Goal: Task Accomplishment & Management: Use online tool/utility

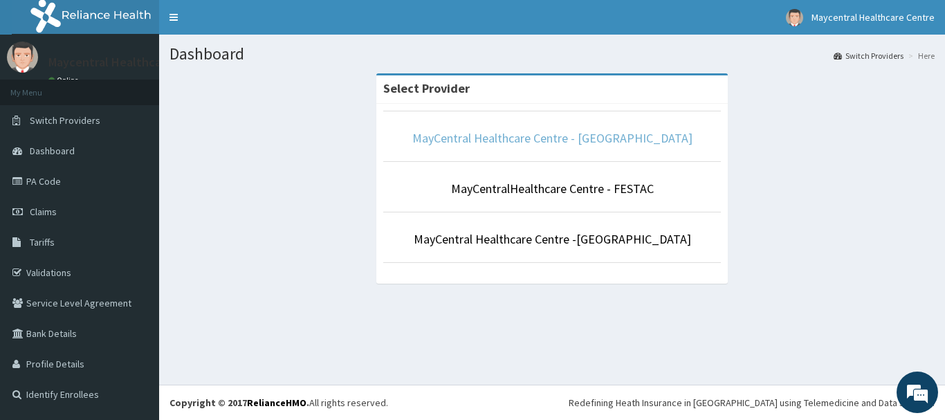
click at [565, 141] on link "MayCentral Healthcare Centre - [GEOGRAPHIC_DATA]" at bounding box center [552, 138] width 280 height 16
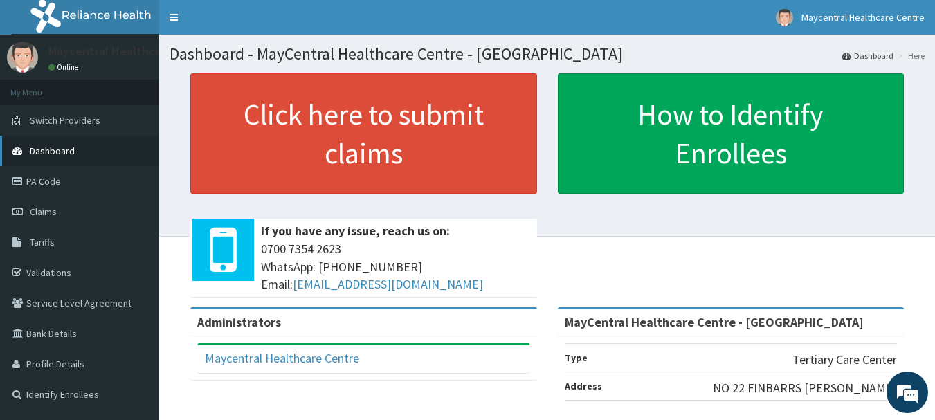
click at [64, 151] on span "Dashboard" at bounding box center [52, 151] width 45 height 12
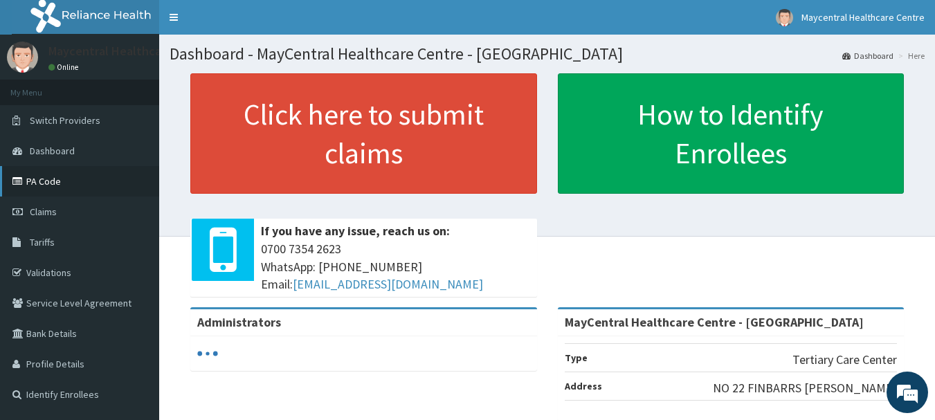
click at [35, 181] on link "PA Code" at bounding box center [79, 181] width 159 height 30
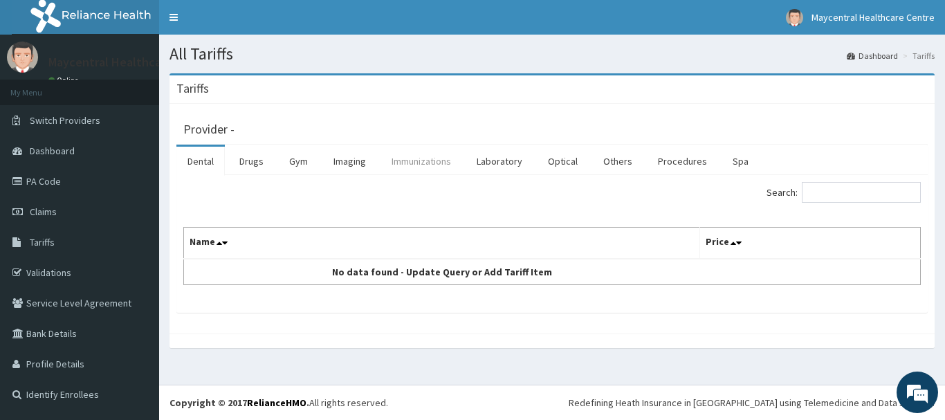
click at [426, 165] on link "Immunizations" at bounding box center [422, 161] width 82 height 29
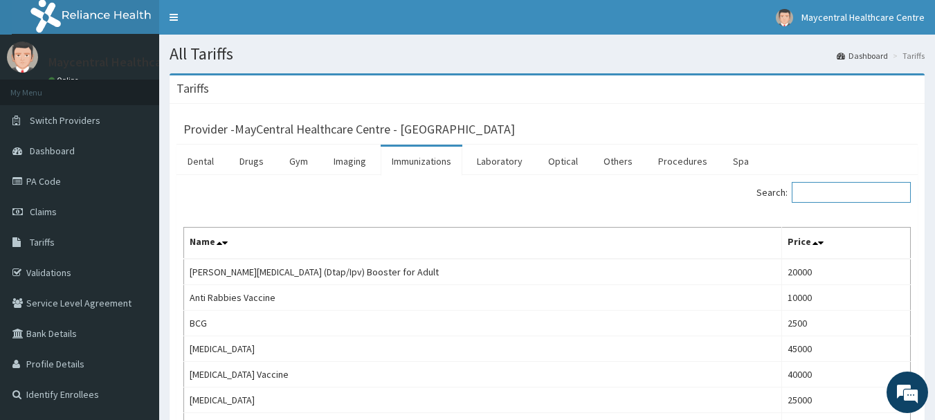
click at [809, 193] on input "Search:" at bounding box center [851, 192] width 119 height 21
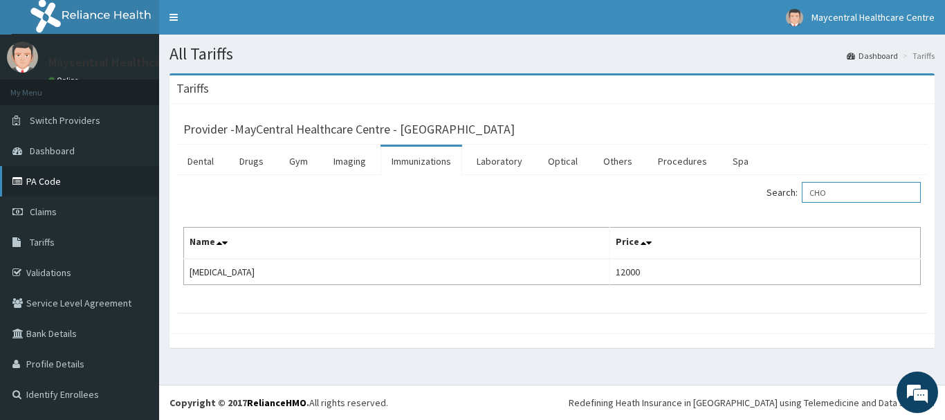
type input "CHO"
click at [70, 187] on link "PA Code" at bounding box center [79, 181] width 159 height 30
